Goal: Task Accomplishment & Management: Manage account settings

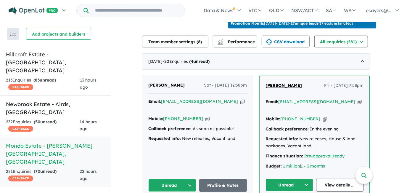
scroll to position [213, 0]
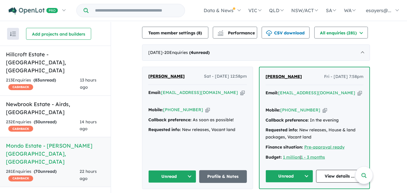
click at [240, 91] on icon "button" at bounding box center [242, 92] width 4 height 6
click at [205, 107] on icon "button" at bounding box center [207, 110] width 4 height 6
click at [240, 90] on icon "button" at bounding box center [242, 92] width 4 height 6
click at [165, 171] on button "Unread" at bounding box center [172, 176] width 48 height 13
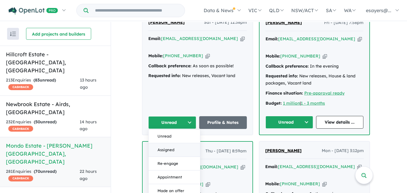
click at [168, 143] on button "Assigned" at bounding box center [174, 150] width 51 height 14
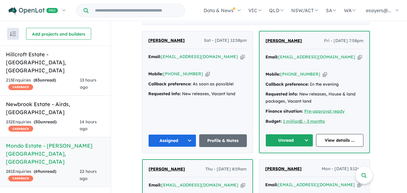
scroll to position [240, 0]
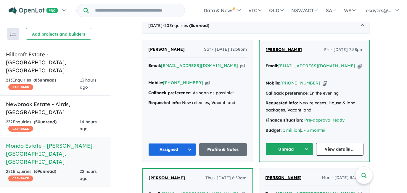
click at [358, 63] on icon "button" at bounding box center [360, 66] width 4 height 6
click at [323, 80] on icon "button" at bounding box center [325, 83] width 4 height 6
click at [338, 143] on link "View details ..." at bounding box center [340, 149] width 48 height 13
click at [294, 143] on button "Unread" at bounding box center [289, 149] width 48 height 13
click at [296, 170] on button "Assigned" at bounding box center [291, 177] width 51 height 14
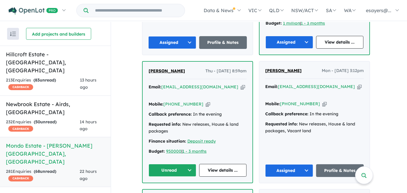
scroll to position [348, 0]
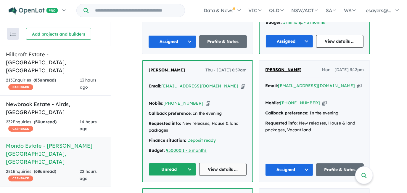
click at [220, 163] on link "View details ..." at bounding box center [223, 169] width 48 height 13
click at [241, 83] on icon "button" at bounding box center [243, 86] width 4 height 6
click at [174, 157] on div "Muhammad Karim Thu - 14/08/2025, 8:59am Email: rashed78bn@yahoo.com Copied! Mob…" at bounding box center [198, 121] width 110 height 121
click at [173, 163] on button "Unread" at bounding box center [173, 169] width 48 height 13
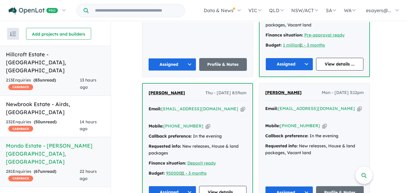
scroll to position [294, 0]
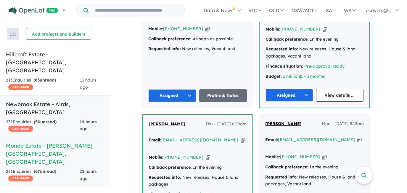
click at [38, 100] on h5 "Newbrook Estate - Airds , NSW" at bounding box center [55, 108] width 99 height 16
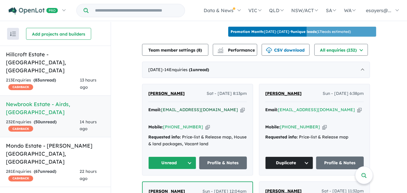
scroll to position [215, 0]
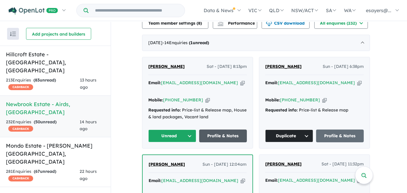
click at [225, 135] on link "Profile & Notes" at bounding box center [223, 135] width 48 height 13
click at [169, 130] on button "Unread" at bounding box center [172, 135] width 48 height 13
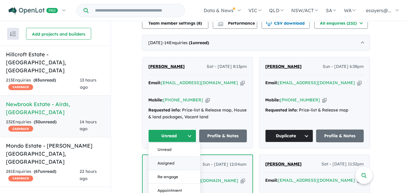
click at [166, 159] on button "Assigned" at bounding box center [174, 164] width 51 height 14
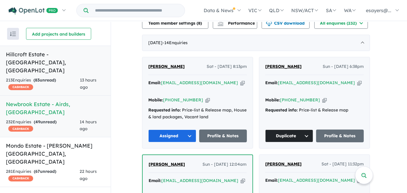
click at [43, 77] on div "213 Enquir ies ( 83 unread) CASHBACK" at bounding box center [43, 84] width 74 height 14
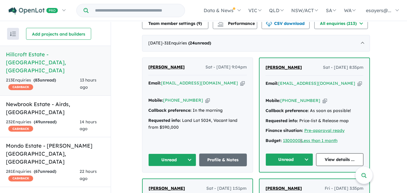
scroll to position [220, 0]
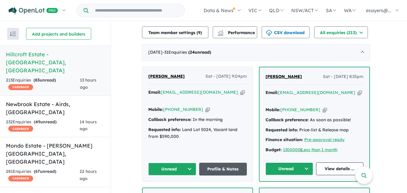
click at [224, 162] on link "Profile & Notes" at bounding box center [223, 168] width 48 height 13
click at [179, 162] on button "Unread" at bounding box center [172, 168] width 48 height 13
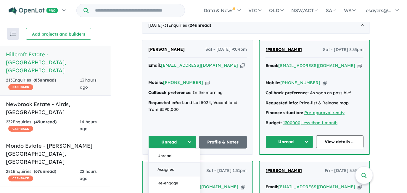
click at [183, 162] on button "Assigned" at bounding box center [174, 169] width 51 height 14
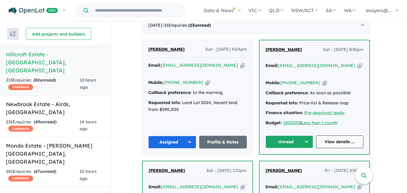
click at [334, 135] on link "View details ..." at bounding box center [340, 141] width 48 height 13
click at [288, 135] on button "Unread" at bounding box center [289, 141] width 48 height 13
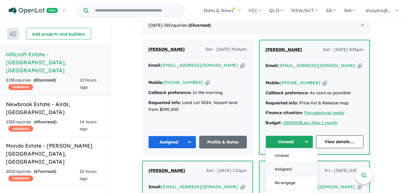
click at [293, 162] on button "Assigned" at bounding box center [291, 169] width 51 height 14
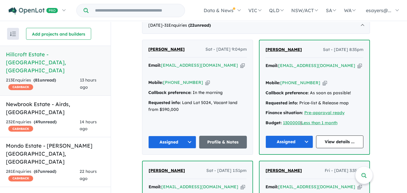
click at [205, 79] on icon "button" at bounding box center [207, 82] width 4 height 6
click at [62, 141] on h5 "Mondo Estate - Edmondson Park , NSW" at bounding box center [55, 153] width 99 height 24
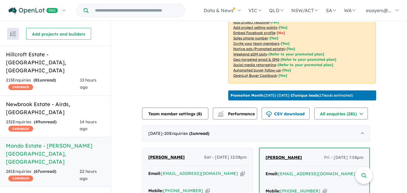
scroll to position [160, 0]
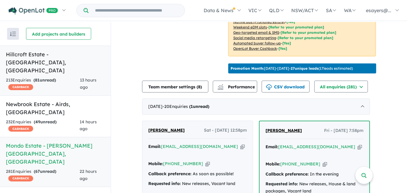
click at [28, 59] on link "Hillcroft Estate - Claymore , NSW 213 Enquir ies ( 81 unread) CASHBACK 13 hours…" at bounding box center [55, 71] width 111 height 50
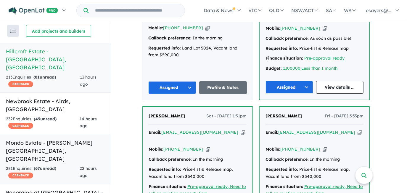
scroll to position [301, 0]
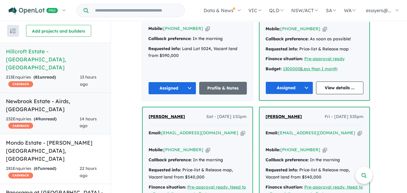
click at [24, 97] on h5 "Newbrook Estate - Airds , NSW" at bounding box center [55, 105] width 99 height 16
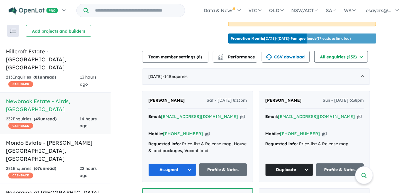
scroll to position [74, 0]
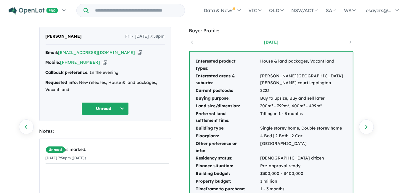
scroll to position [27, 0]
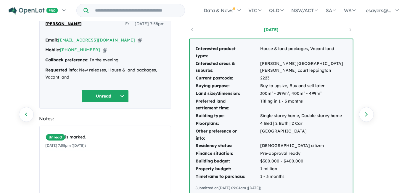
click at [138, 40] on icon "button" at bounding box center [140, 40] width 4 height 6
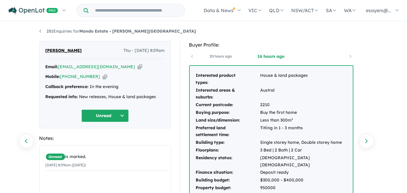
click at [138, 66] on icon "button" at bounding box center [140, 67] width 4 height 6
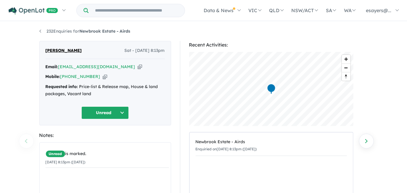
click at [138, 65] on icon "button" at bounding box center [140, 67] width 4 height 6
click at [103, 76] on icon "button" at bounding box center [105, 76] width 4 height 6
click at [138, 66] on icon "button" at bounding box center [140, 67] width 4 height 6
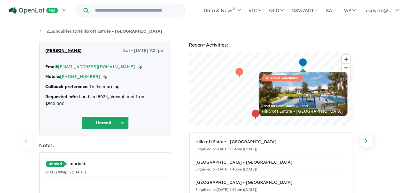
click at [138, 66] on icon "button" at bounding box center [140, 67] width 4 height 6
click at [138, 65] on icon "button" at bounding box center [140, 67] width 4 height 6
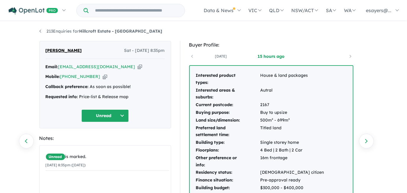
click at [138, 66] on icon "button" at bounding box center [140, 67] width 4 height 6
click at [127, 11] on input "Try estate name, suburb, builder or developer" at bounding box center [137, 10] width 94 height 13
paste input "**********"
type input "**********"
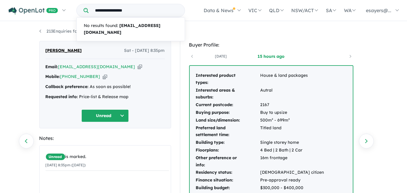
drag, startPoint x: 136, startPoint y: 9, endPoint x: 70, endPoint y: 1, distance: 66.1
click at [70, 1] on nav "**********" at bounding box center [203, 10] width 398 height 21
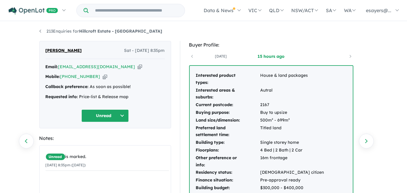
click at [138, 65] on icon "button" at bounding box center [140, 67] width 4 height 6
